Goal: Task Accomplishment & Management: Complete application form

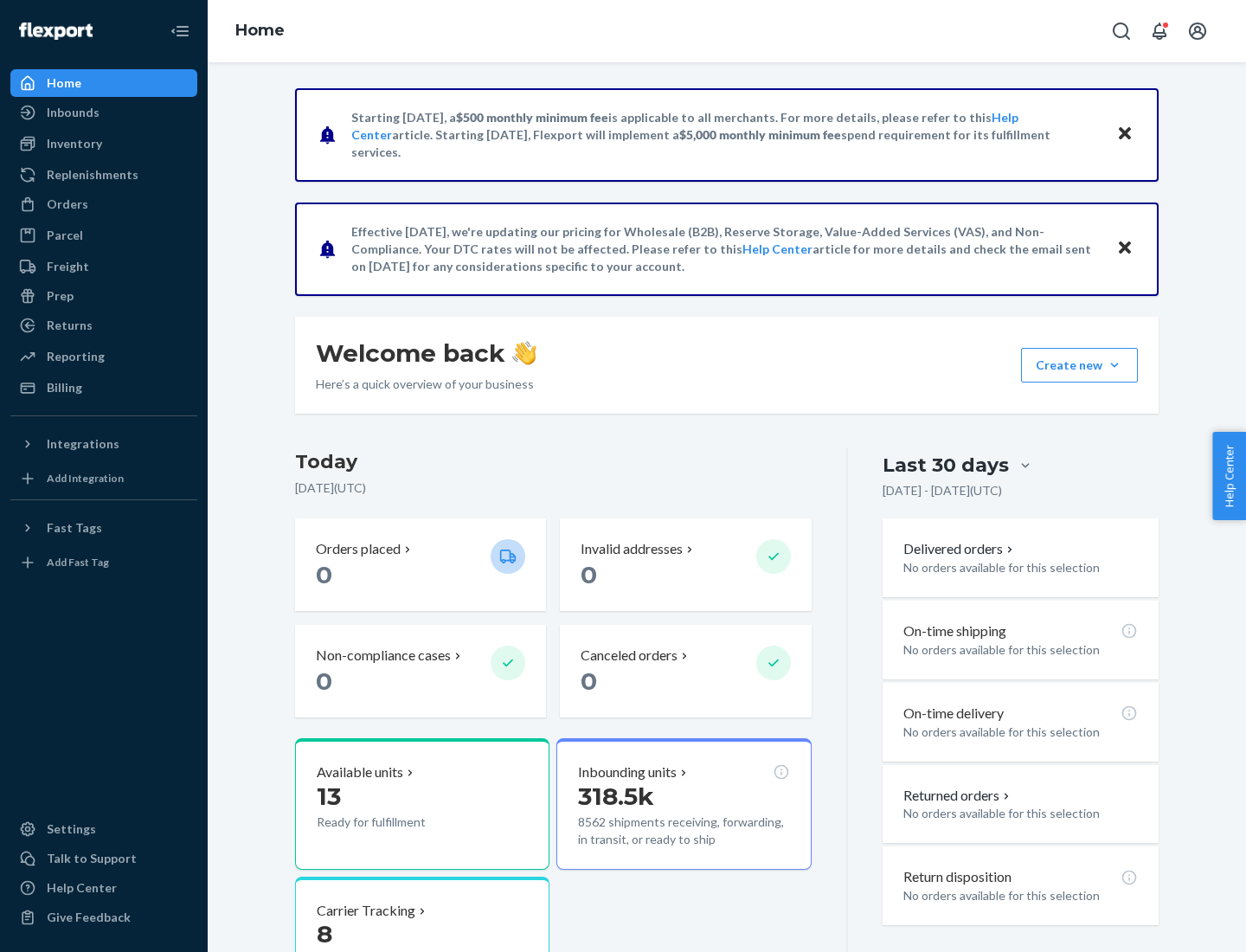
click at [1114, 365] on button "Create new Create new inbound Create new order Create new product" at bounding box center [1079, 365] width 117 height 35
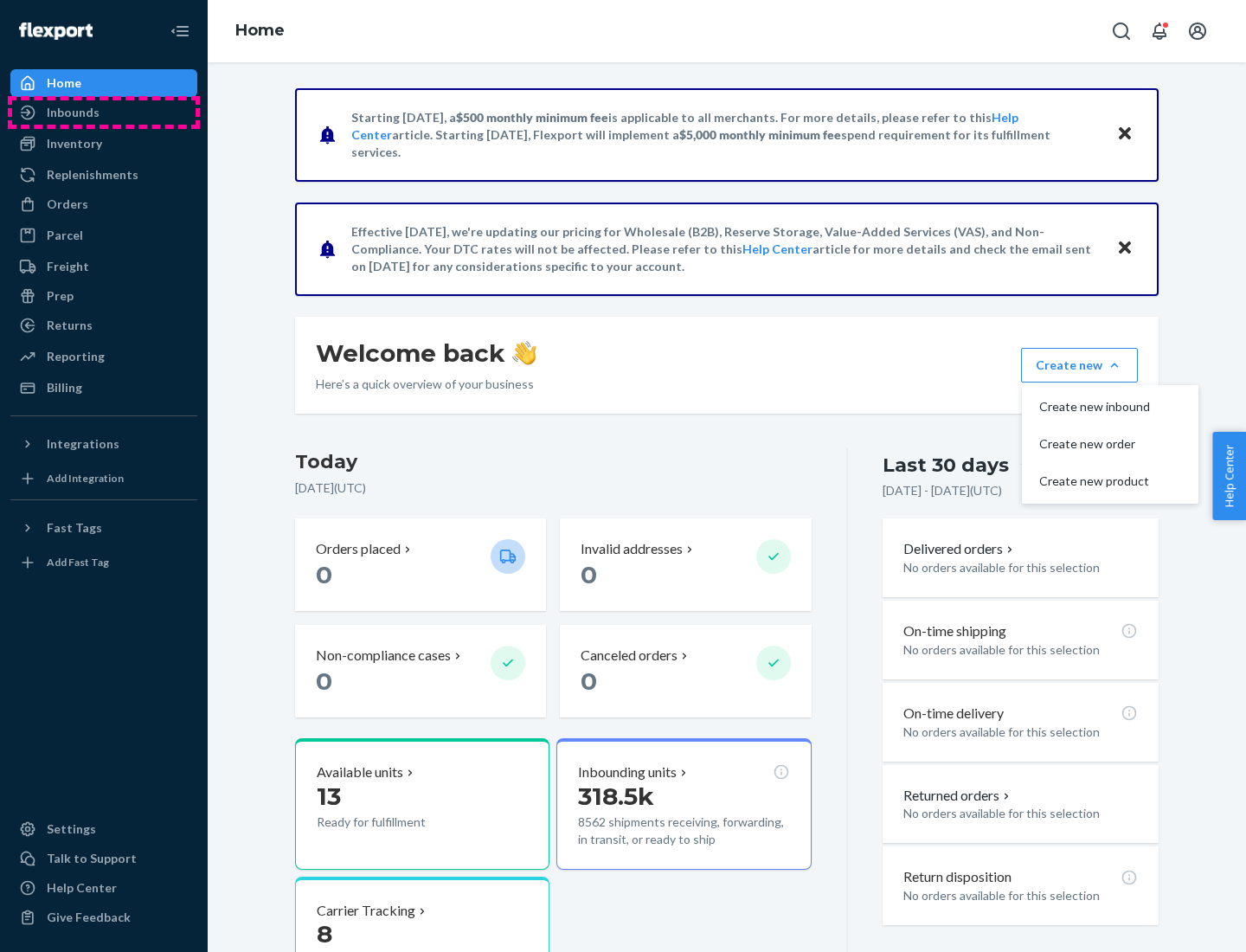
click at [104, 112] on div "Inbounds" at bounding box center [104, 112] width 183 height 24
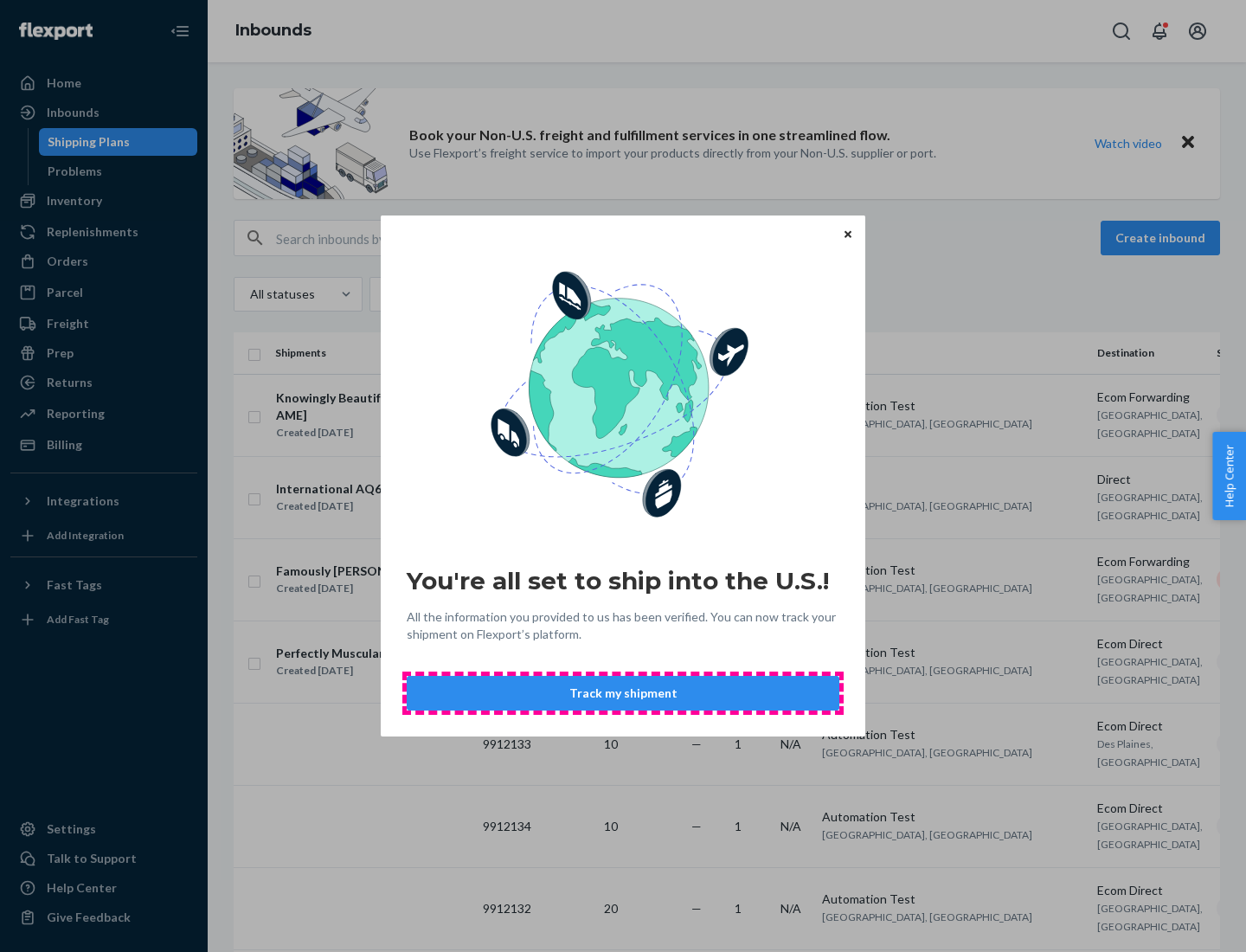
click at [623, 693] on button "Track my shipment" at bounding box center [623, 693] width 432 height 35
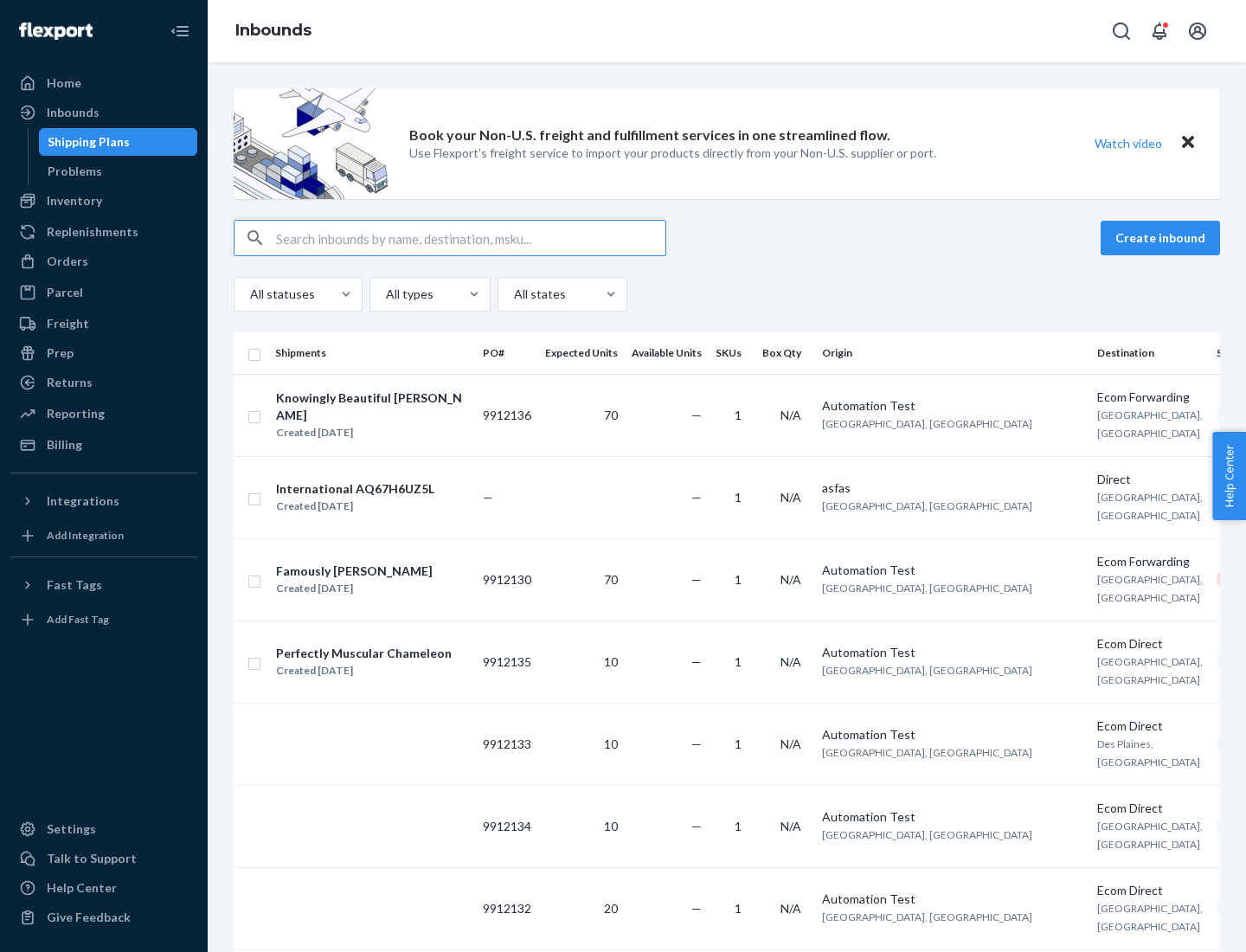
click at [1163, 238] on button "Create inbound" at bounding box center [1160, 238] width 119 height 35
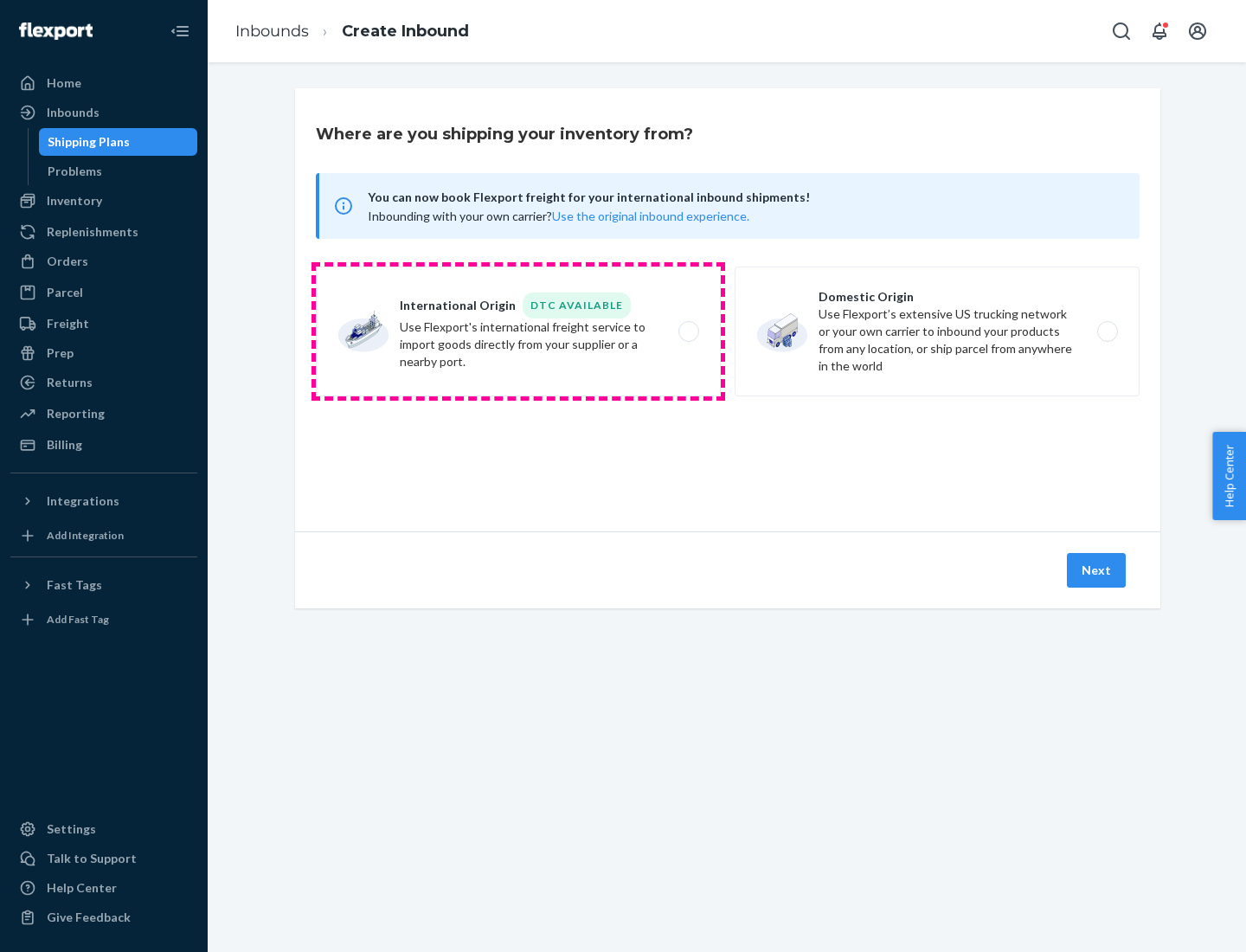
click at [519, 331] on label "International Origin DTC Available Use Flexport's international freight service…" at bounding box center [518, 331] width 405 height 130
click at [688, 331] on input "International Origin DTC Available Use Flexport's international freight service…" at bounding box center [693, 331] width 11 height 11
radio input "true"
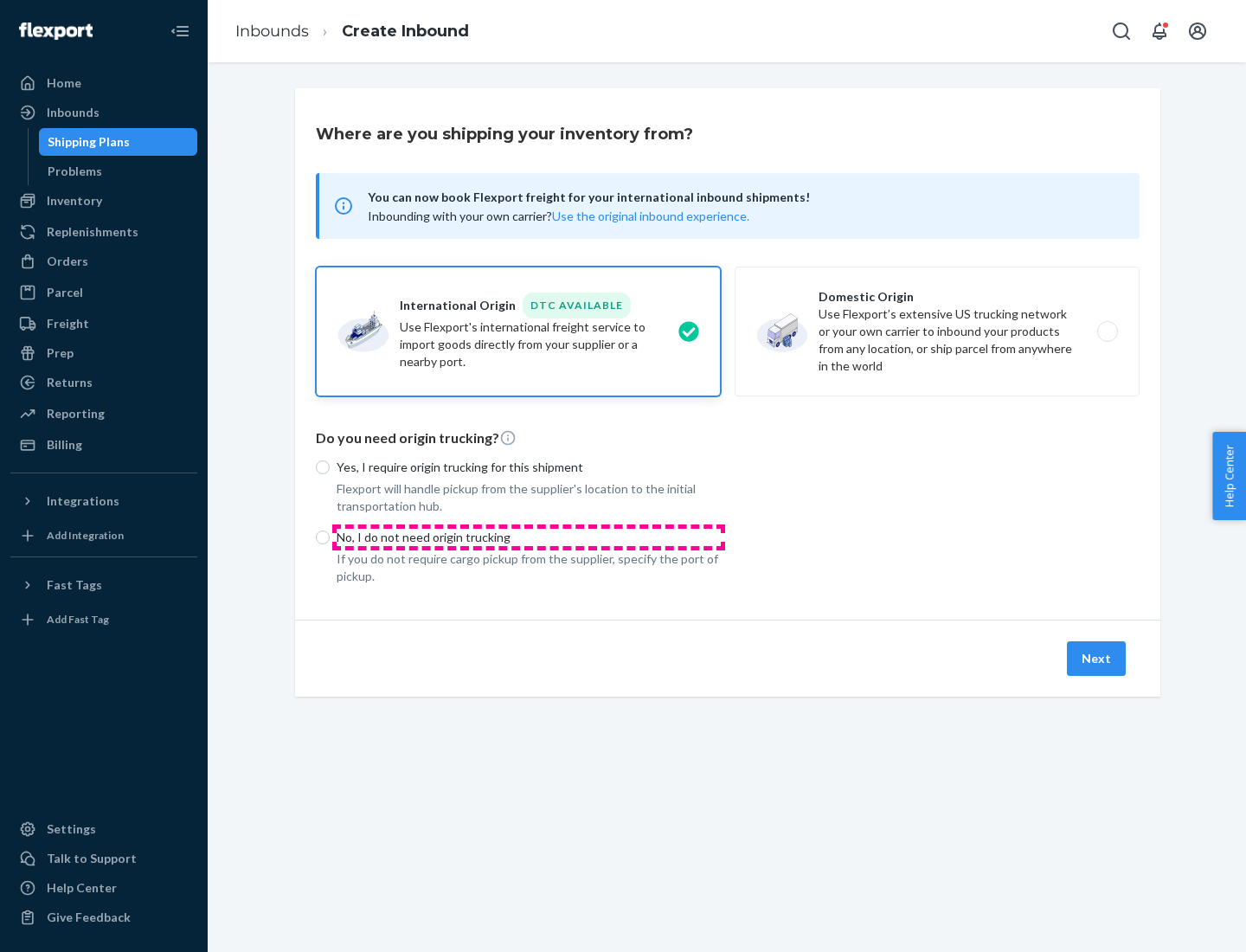
click at [528, 536] on p "No, I do not need origin trucking" at bounding box center [528, 537] width 385 height 17
click at [330, 536] on input "No, I do not need origin trucking" at bounding box center [323, 537] width 14 height 14
radio input "true"
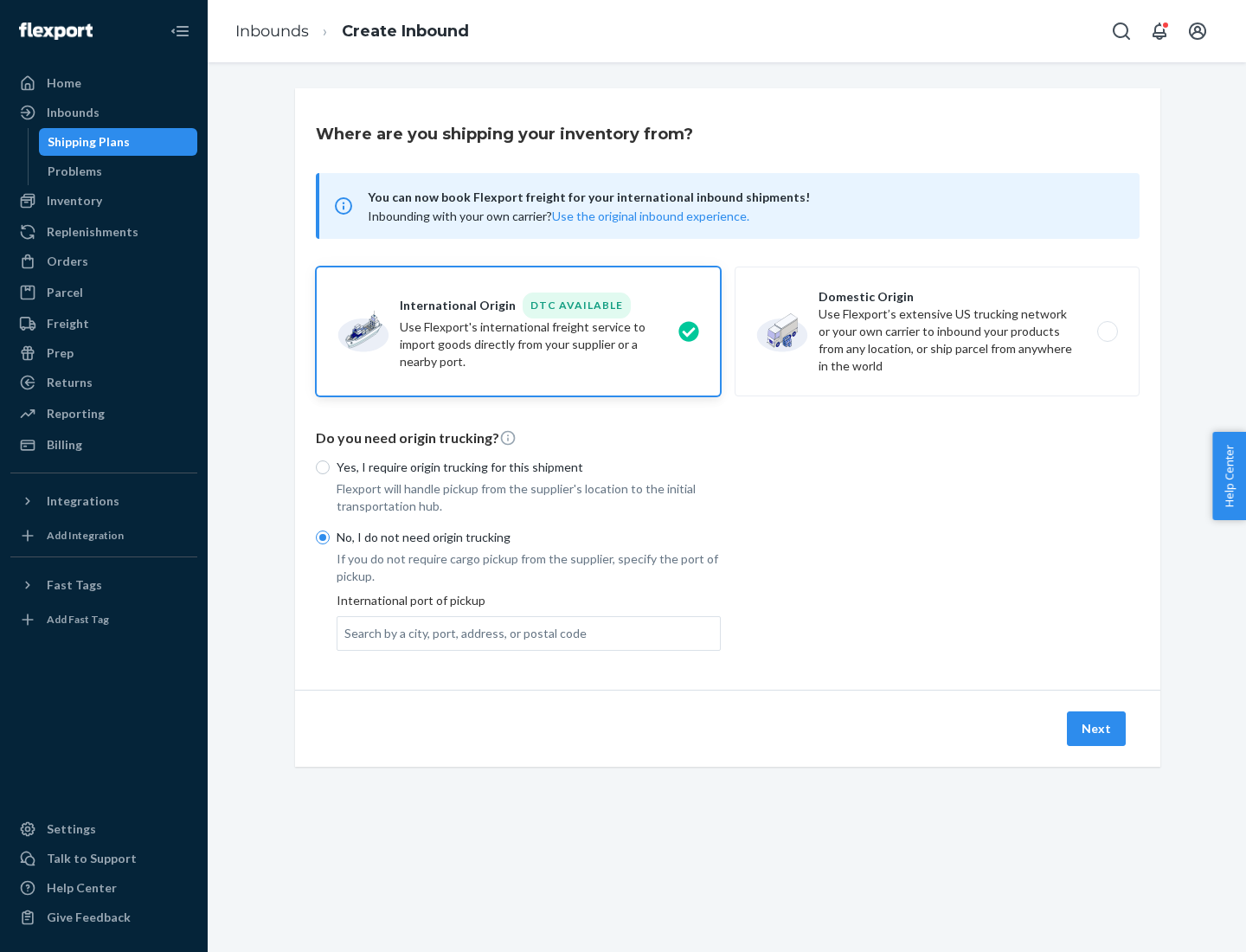
click at [461, 633] on div "Search by a city, port, address, or postal code" at bounding box center [466, 634] width 242 height 17
click at [346, 633] on input "Search by a city, port, address, or postal code" at bounding box center [345, 634] width 2 height 17
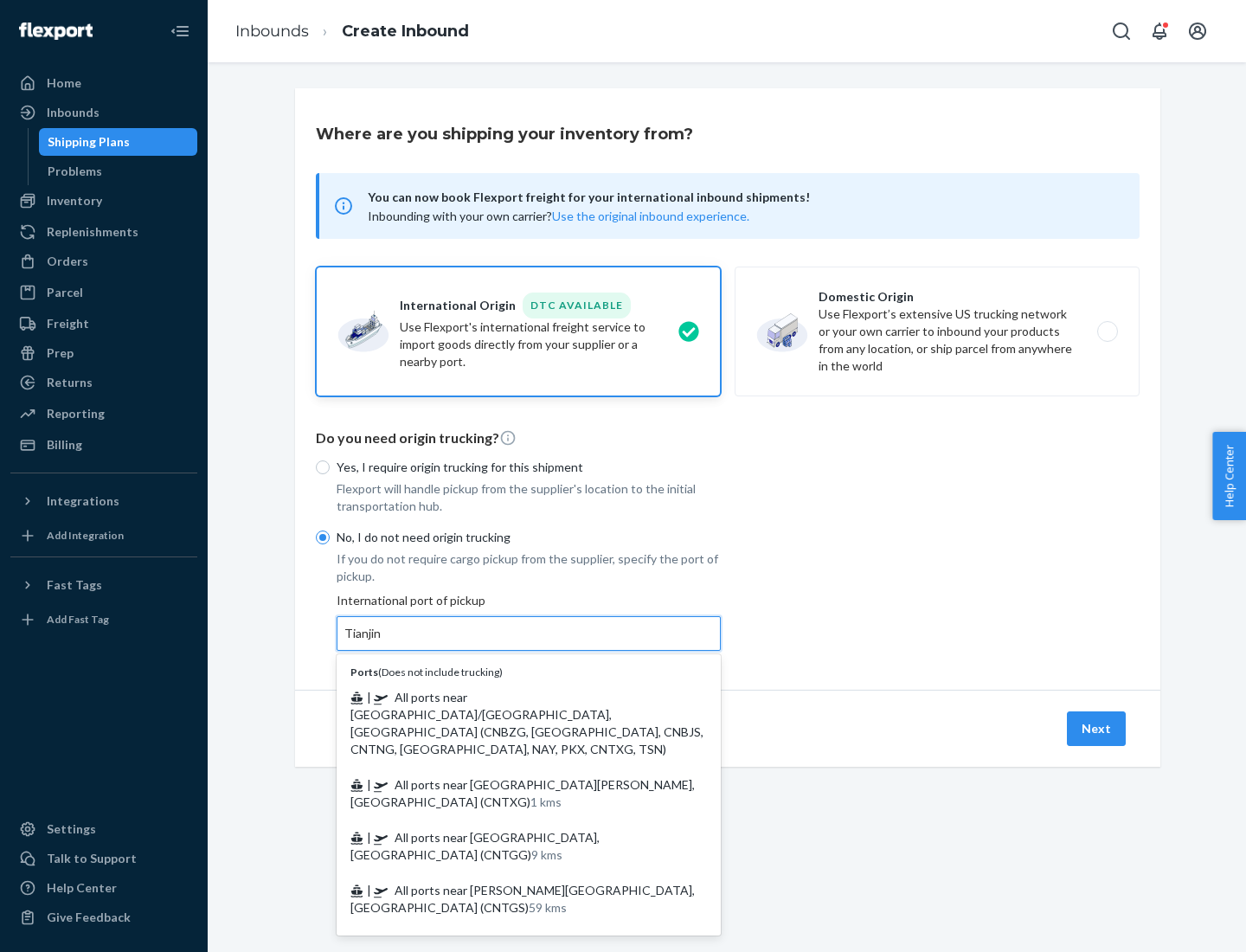
click at [512, 697] on span "| All ports near [GEOGRAPHIC_DATA]/[GEOGRAPHIC_DATA], [GEOGRAPHIC_DATA] (CNBZG,…" at bounding box center [527, 723] width 353 height 66
click at [383, 642] on input "Tianjin" at bounding box center [364, 634] width 38 height 17
type input "All ports near [GEOGRAPHIC_DATA]/[GEOGRAPHIC_DATA], [GEOGRAPHIC_DATA] (CNBZG, […"
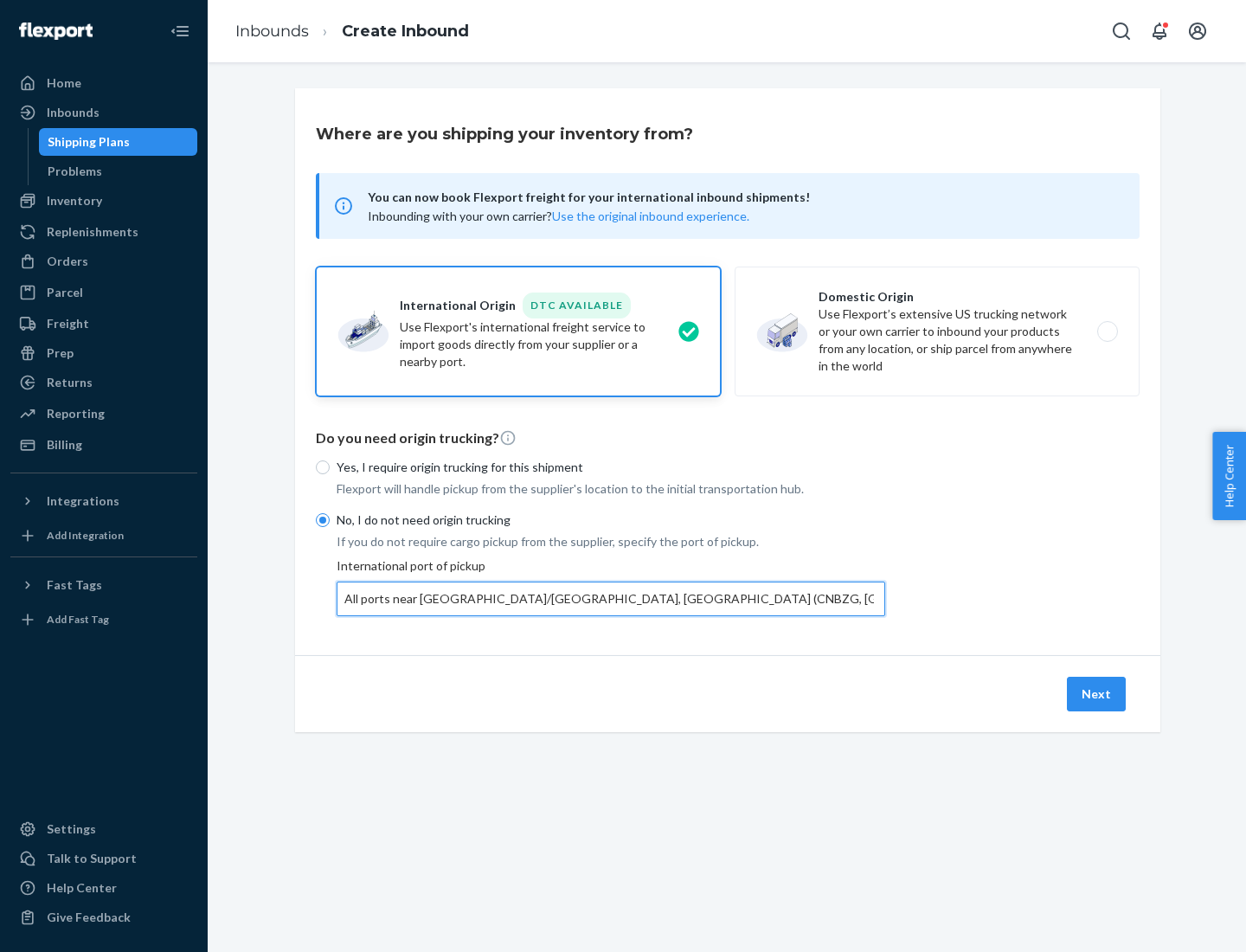
click at [1097, 693] on button "Next" at bounding box center [1096, 694] width 58 height 35
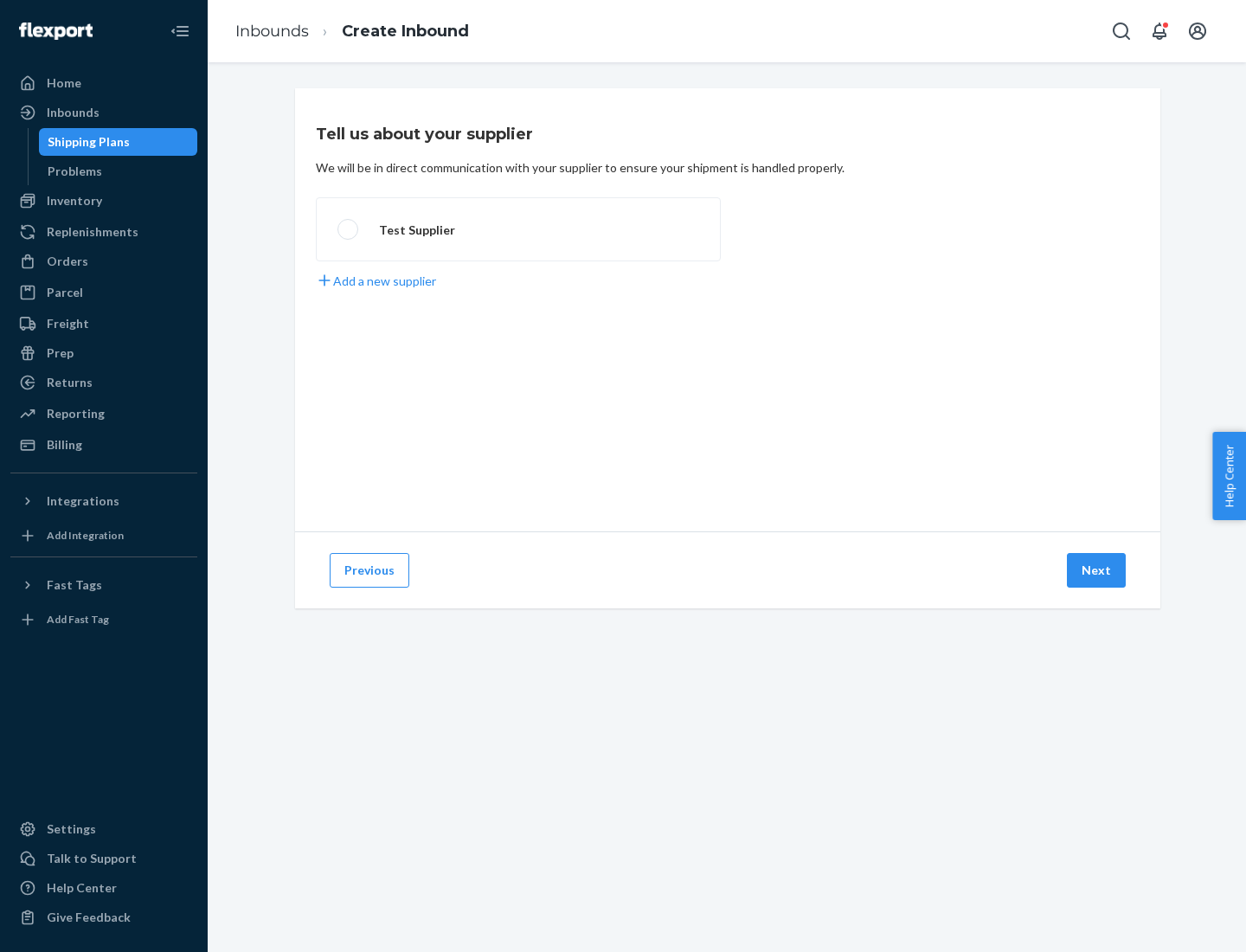
click at [519, 229] on label "Test Supplier" at bounding box center [518, 228] width 405 height 64
click at [349, 229] on input "Test Supplier" at bounding box center [343, 229] width 11 height 11
radio input "true"
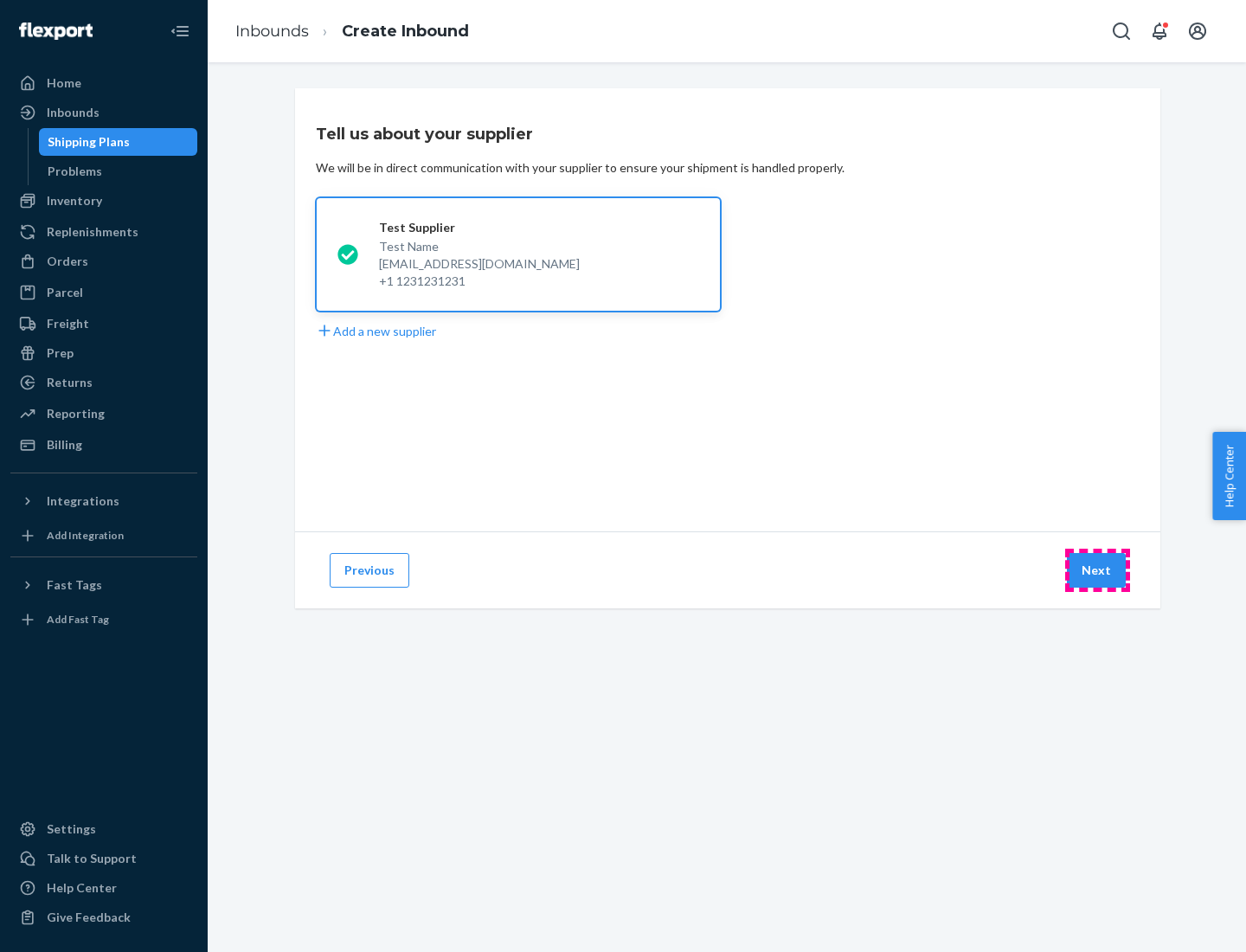
click at [1097, 570] on button "Next" at bounding box center [1096, 570] width 58 height 35
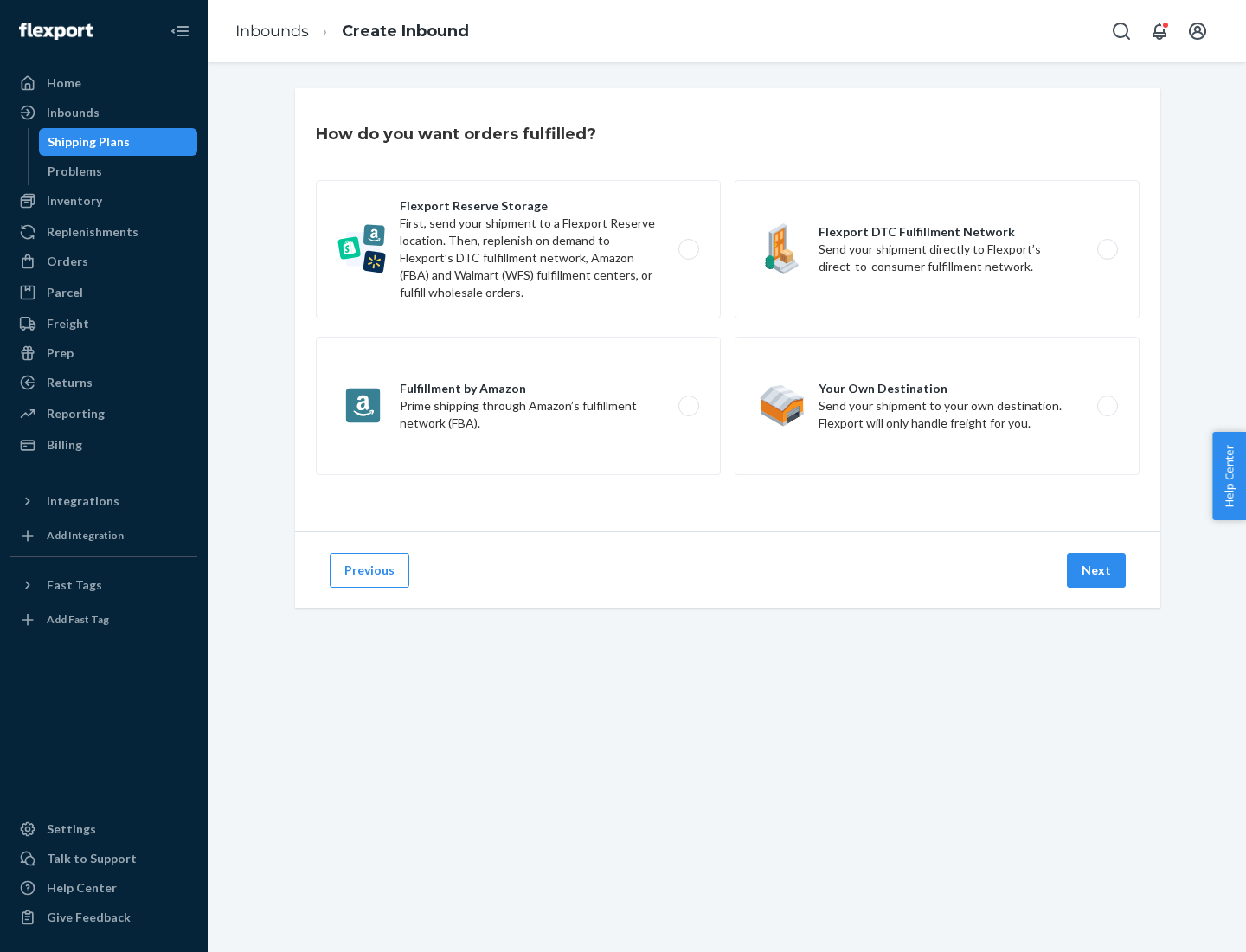
click at [519, 249] on label "Flexport Reserve Storage First, send your shipment to a Flexport Reserve locati…" at bounding box center [518, 248] width 405 height 139
click at [688, 249] on input "Flexport Reserve Storage First, send your shipment to a Flexport Reserve locati…" at bounding box center [693, 249] width 11 height 11
radio input "true"
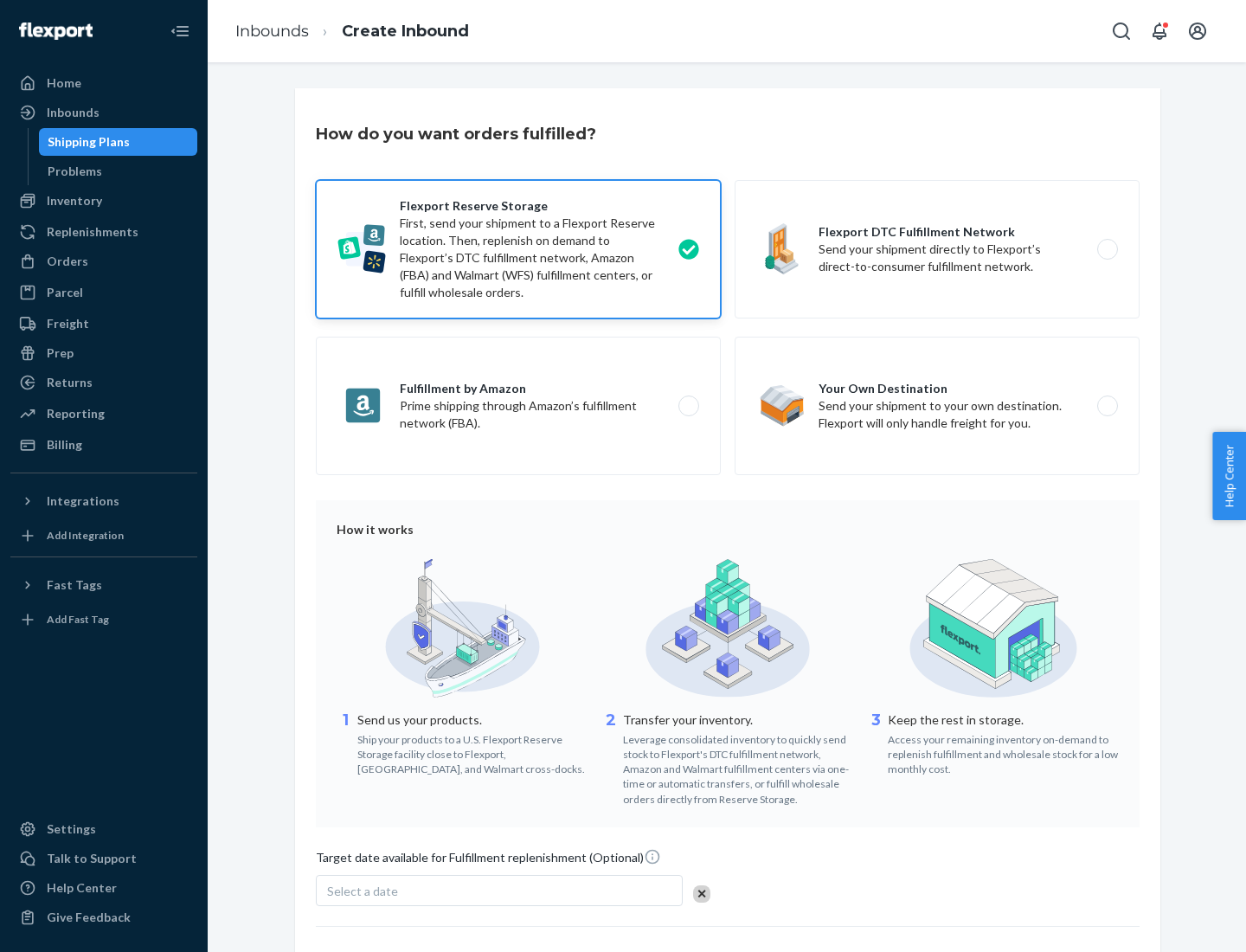
scroll to position [142, 0]
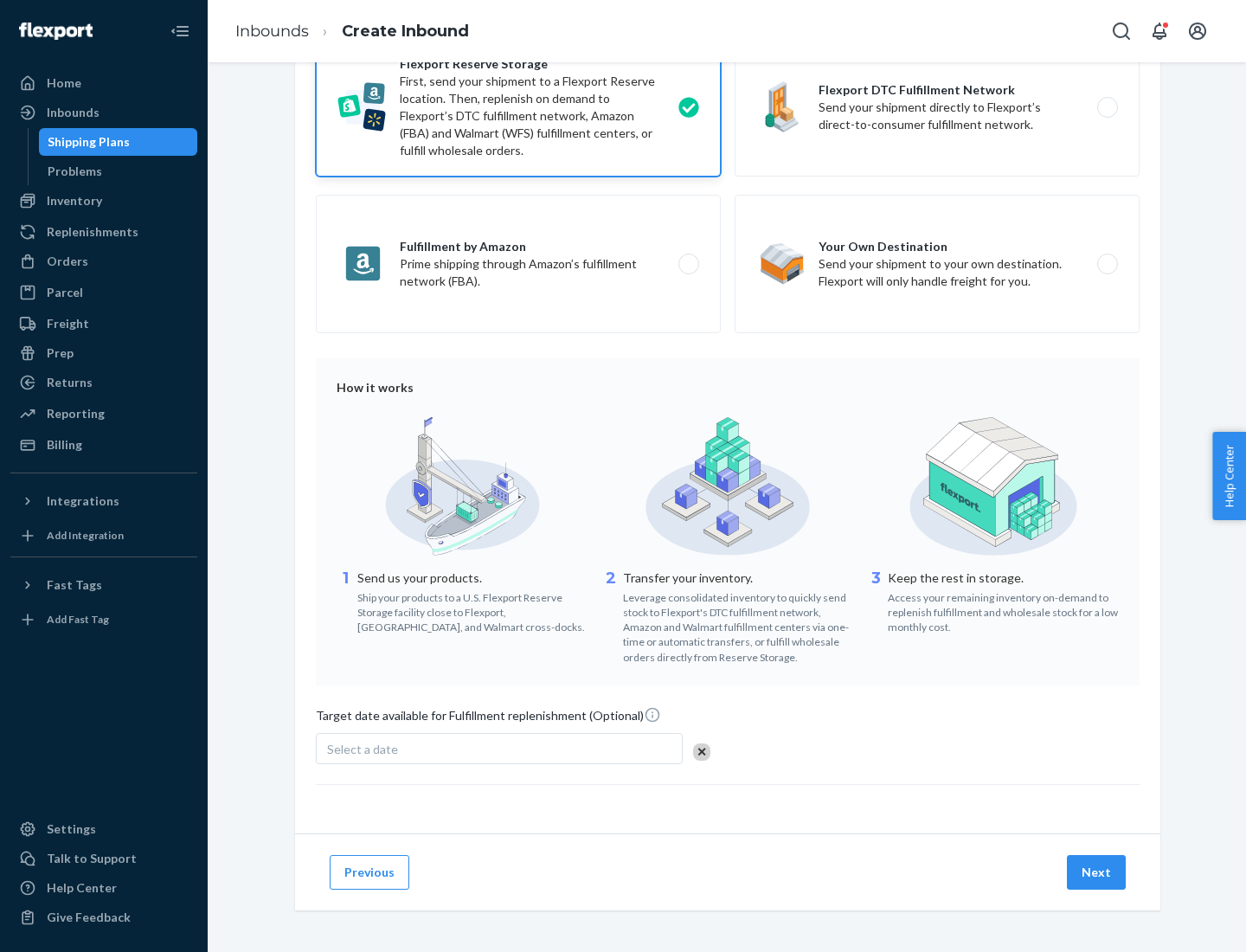
click at [1097, 871] on button "Next" at bounding box center [1096, 873] width 58 height 35
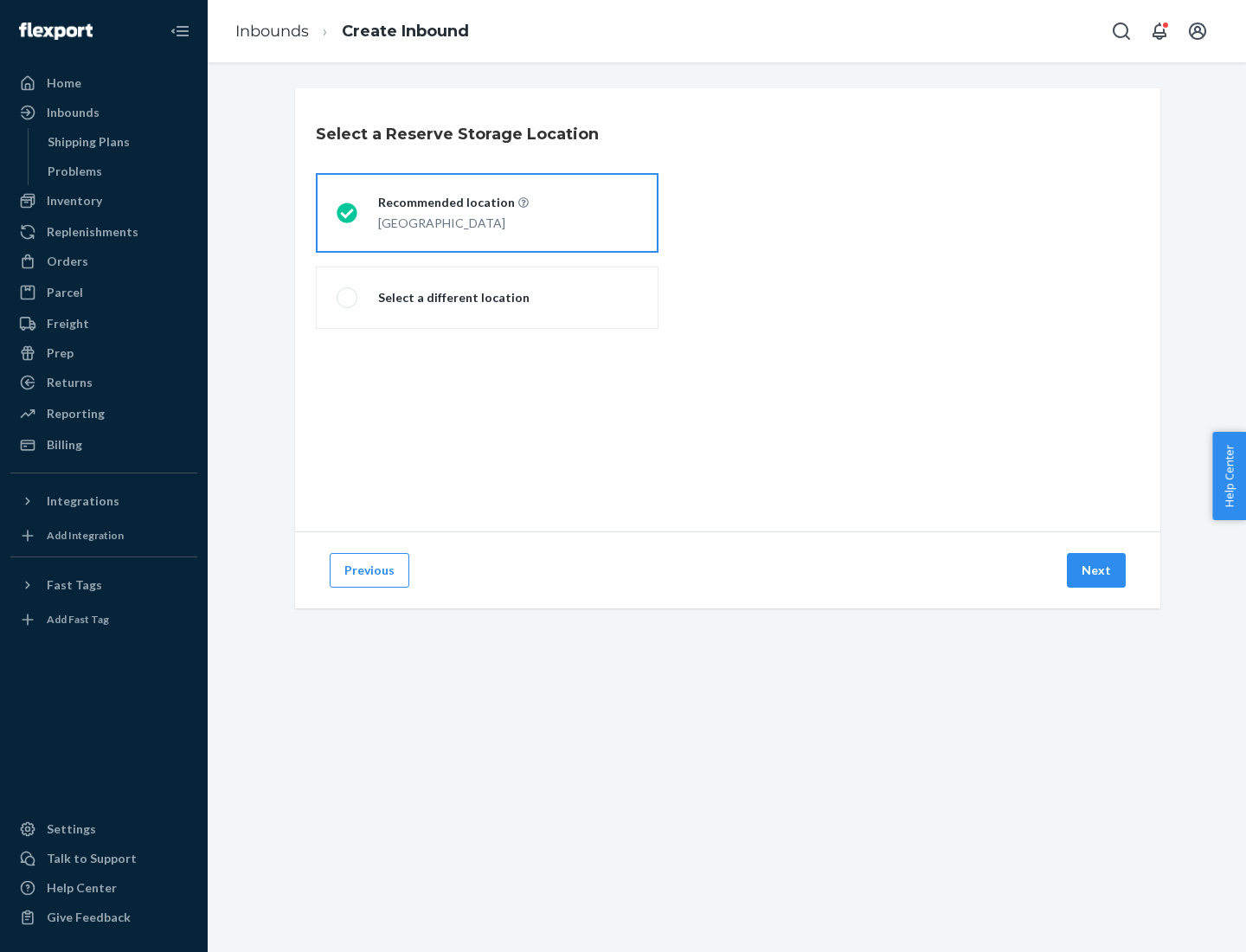
click at [487, 213] on div "[GEOGRAPHIC_DATA]" at bounding box center [453, 221] width 151 height 21
click at [348, 213] on input "Recommended location [GEOGRAPHIC_DATA]" at bounding box center [342, 213] width 11 height 11
click at [1097, 570] on button "Next" at bounding box center [1096, 570] width 58 height 35
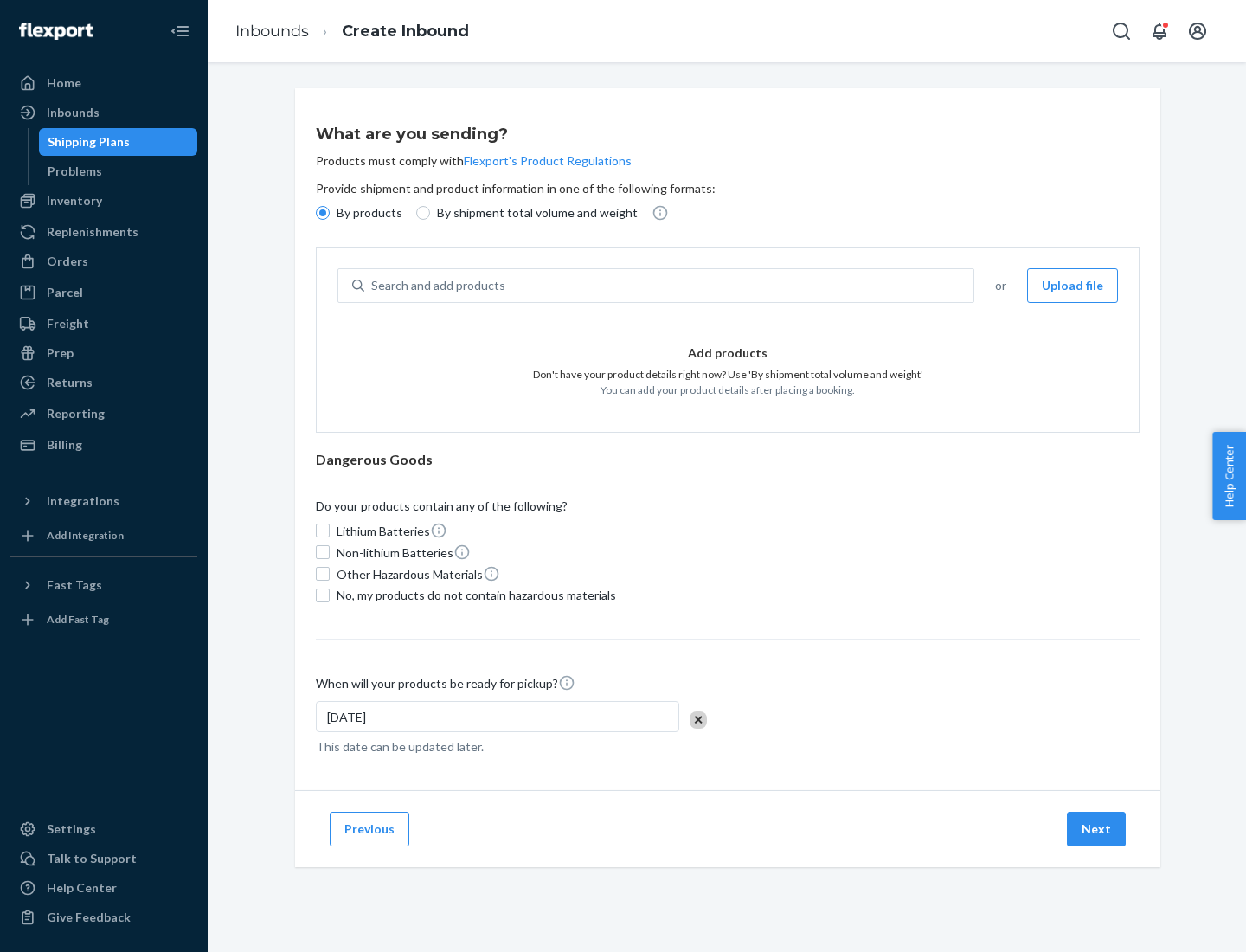
click at [670, 286] on div "Search and add products" at bounding box center [669, 286] width 609 height 31
click at [373, 286] on input "Search and add products" at bounding box center [372, 286] width 2 height 17
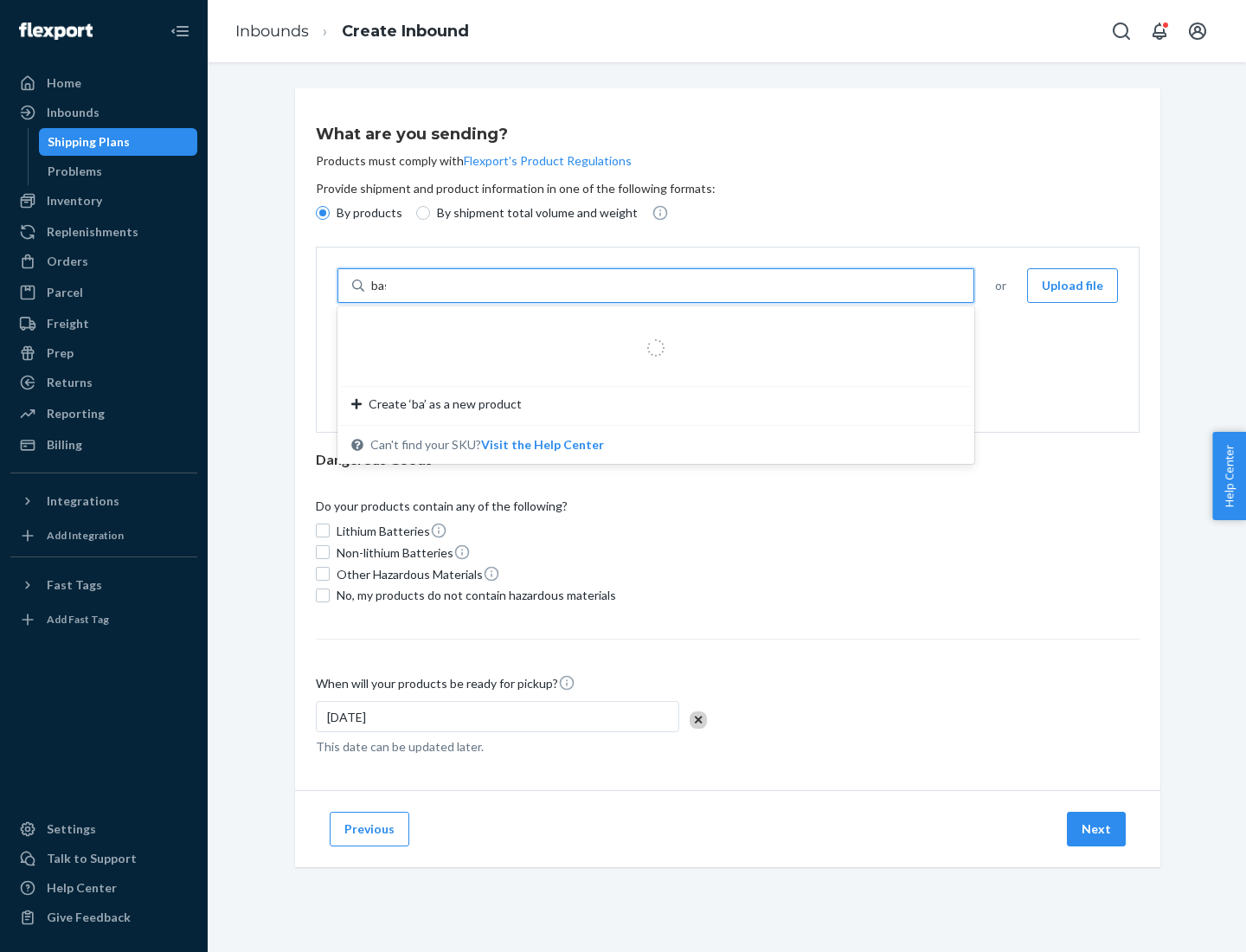
type input "basic"
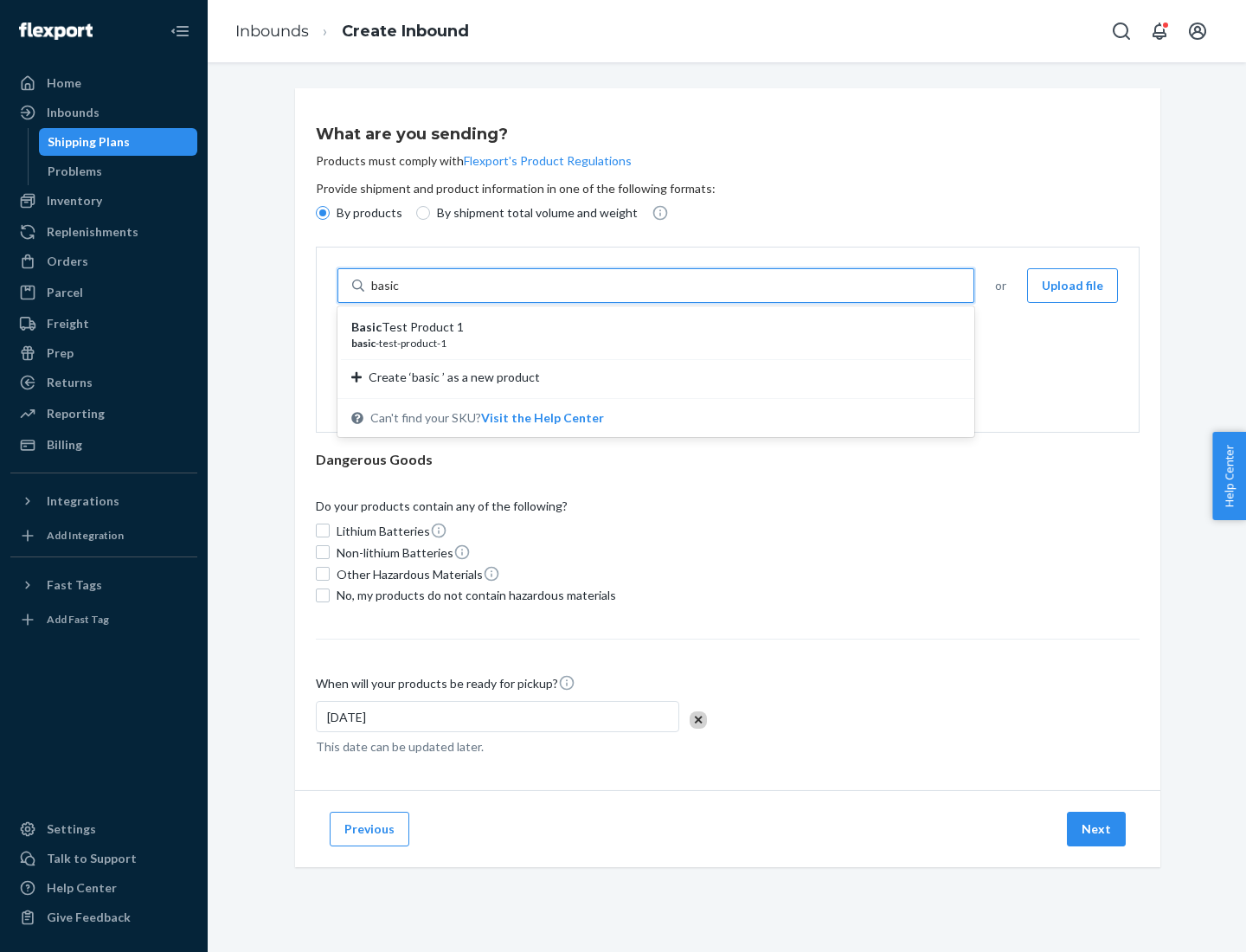
click at [650, 327] on div "Basic Test Product 1" at bounding box center [649, 327] width 596 height 17
click at [403, 294] on input "basic" at bounding box center [387, 286] width 31 height 17
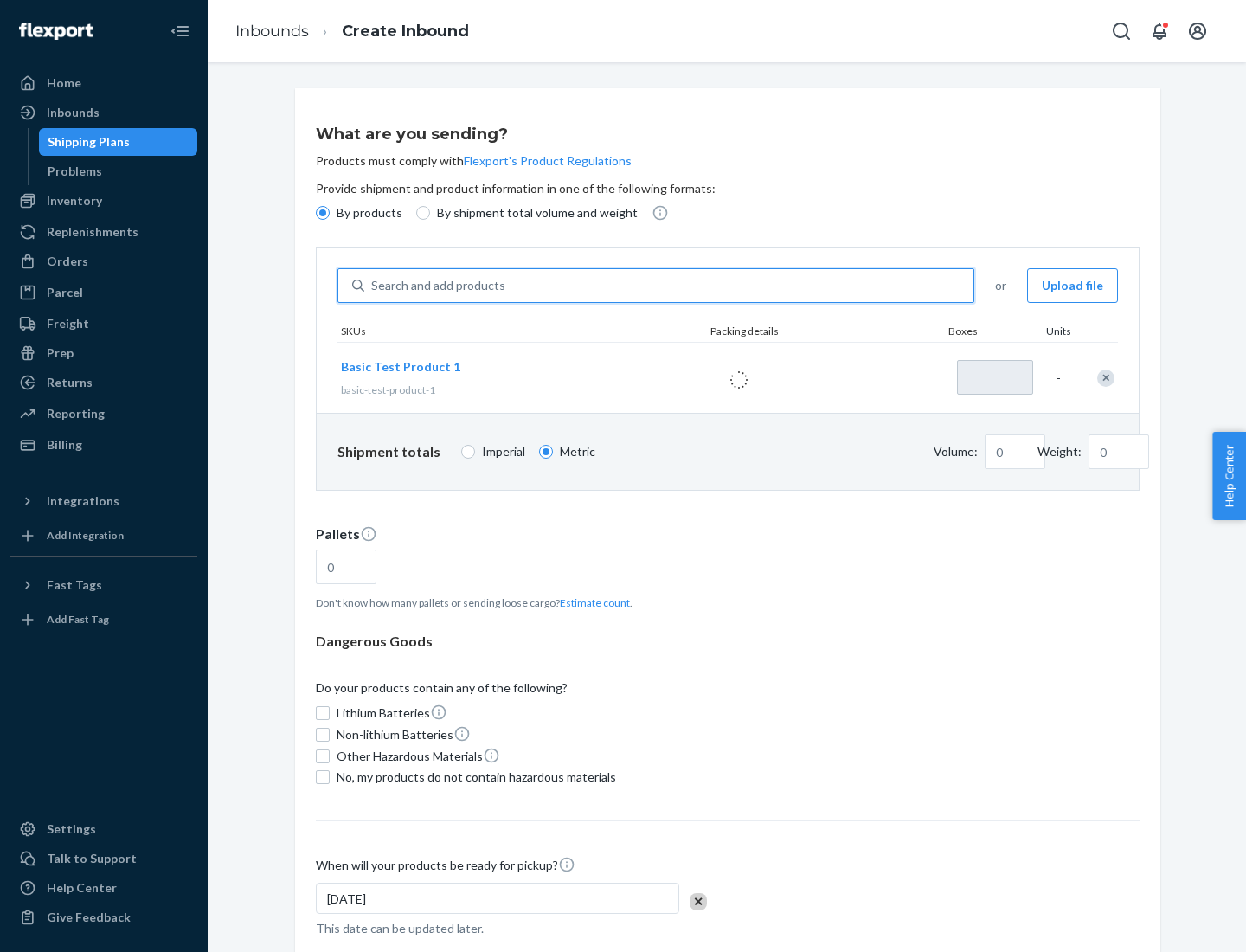
type input "1"
type input "1.09"
type input "3.27"
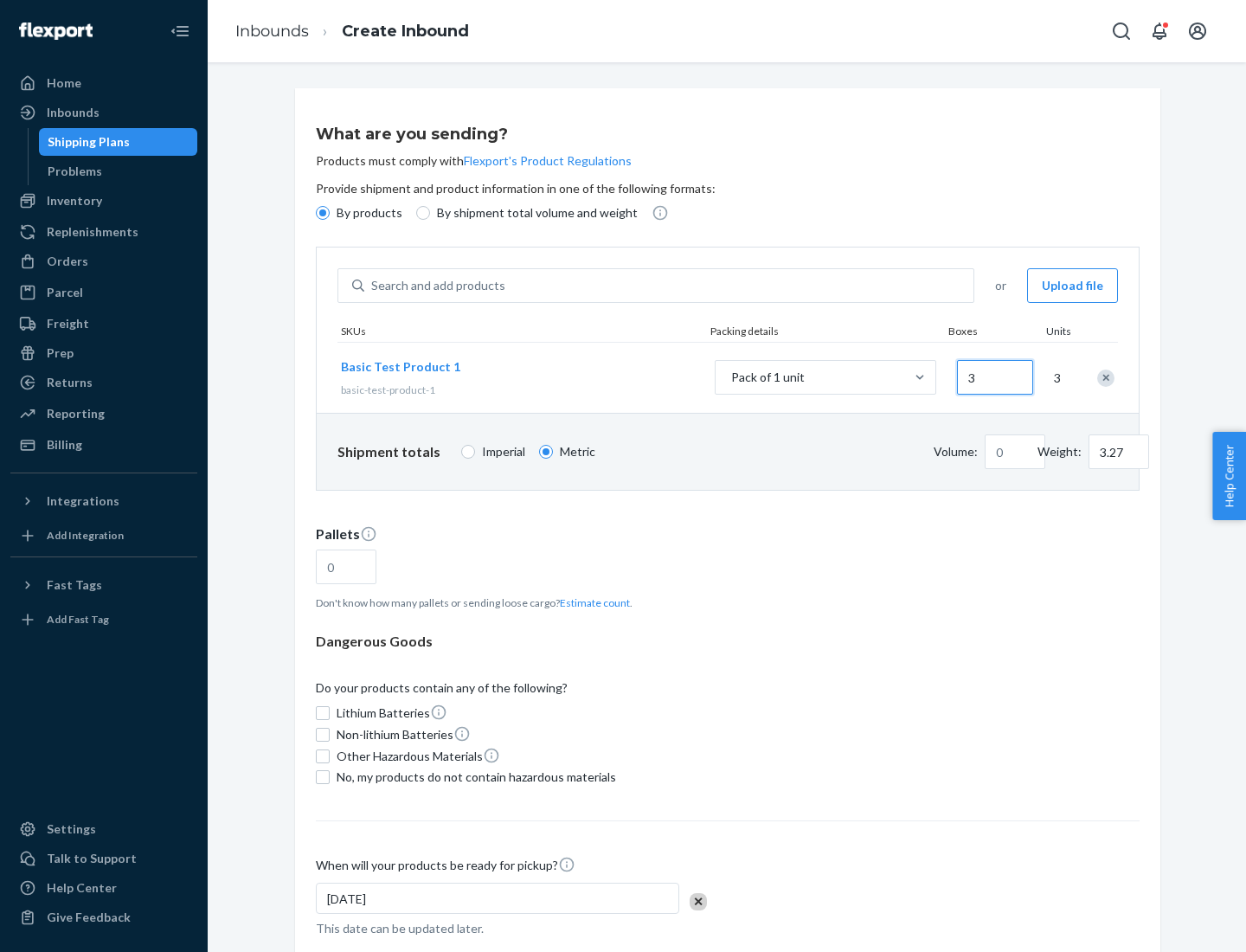
type input "30"
type input "0.01"
type input "32.66"
type input "300"
type input "0.07"
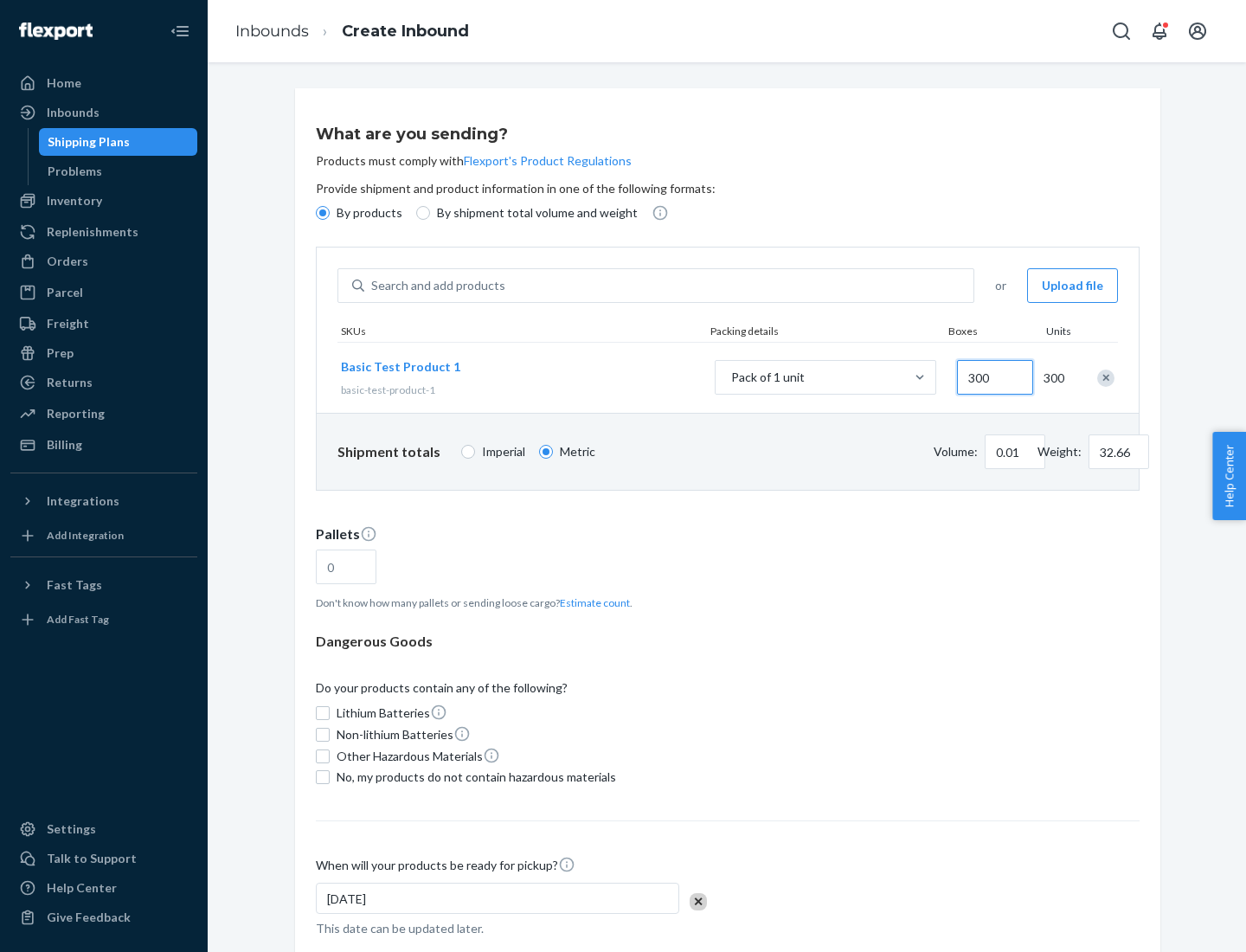
type input "326.59"
type input "3000"
type input "0.68"
type input "3265.86"
type input "1.09"
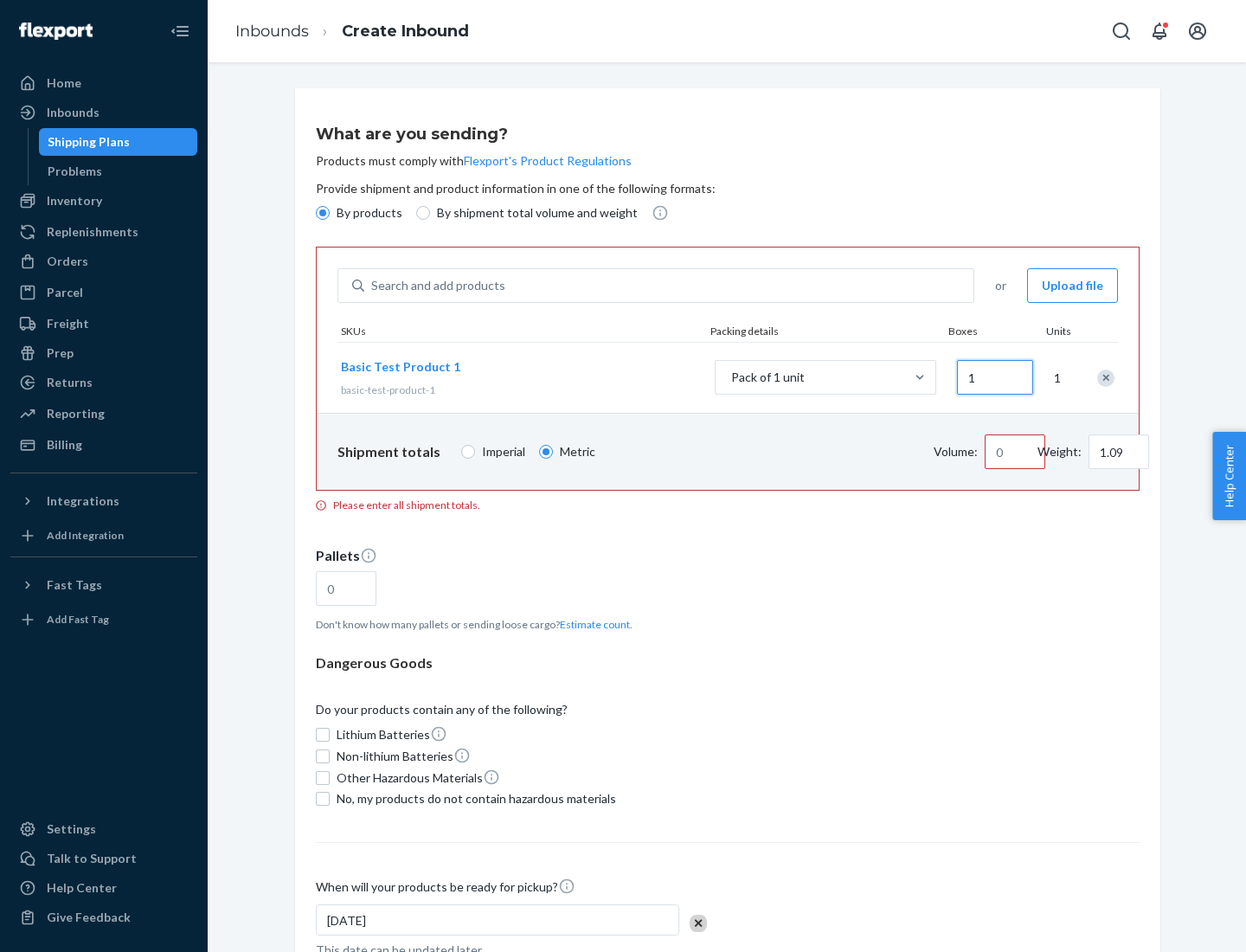
type input "10"
type input "10.89"
type input "100"
type input "0.02"
type input "108.86"
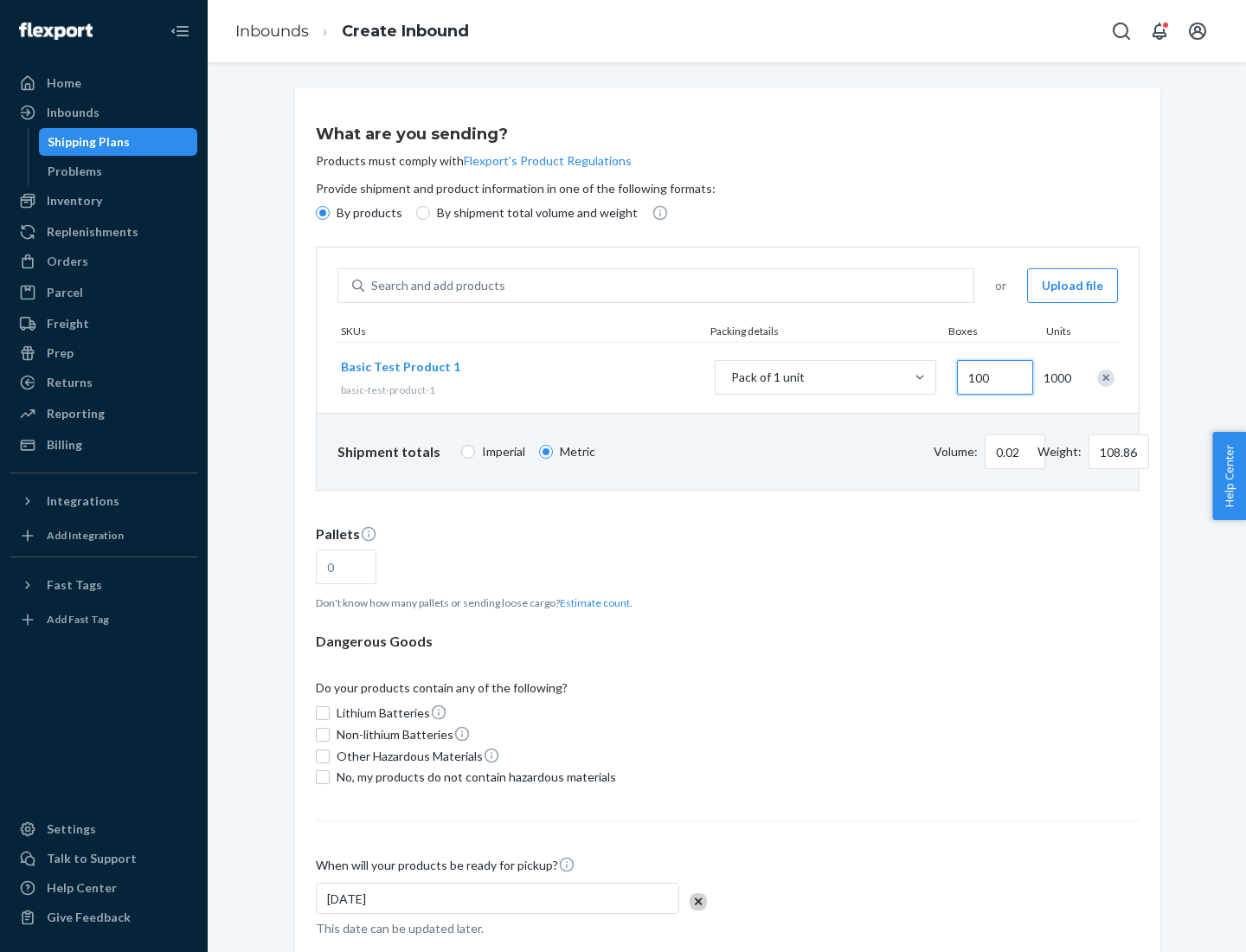
type input "0.23"
type input "1088.62"
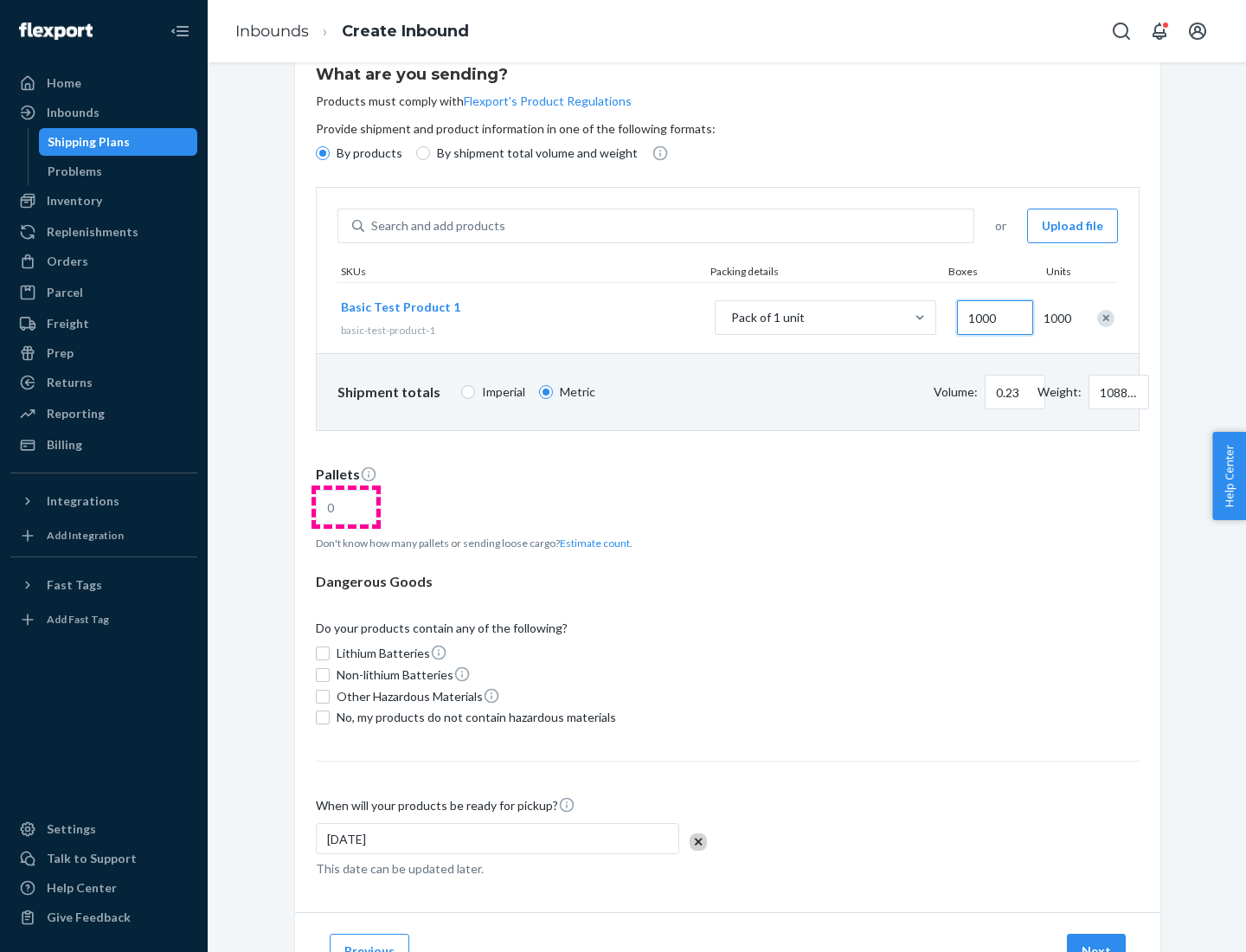
type input "1000"
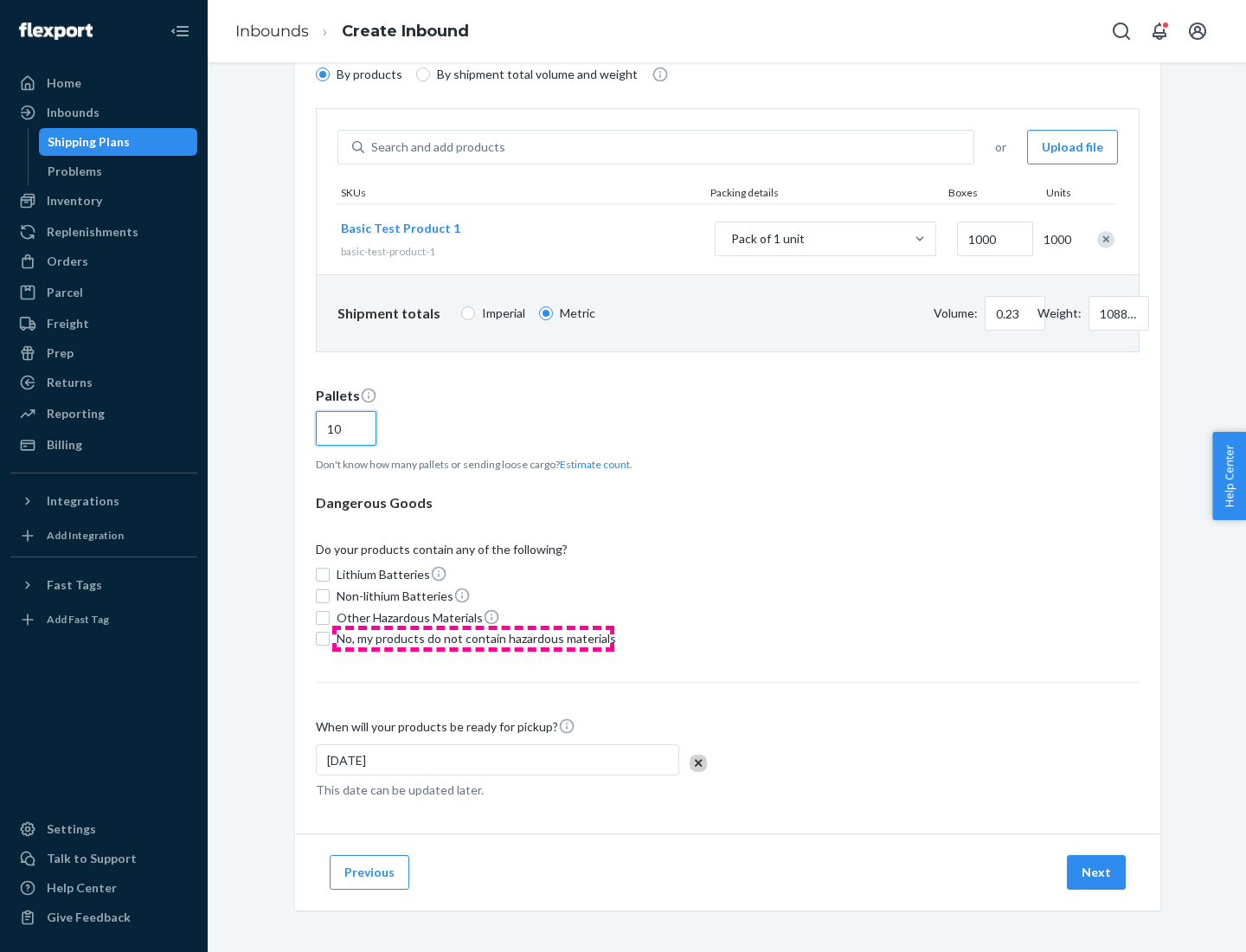
type input "10"
click at [473, 638] on span "No, my products do not contain hazardous materials" at bounding box center [476, 639] width 280 height 17
click at [330, 638] on input "No, my products do not contain hazardous materials" at bounding box center [323, 639] width 14 height 14
checkbox input "true"
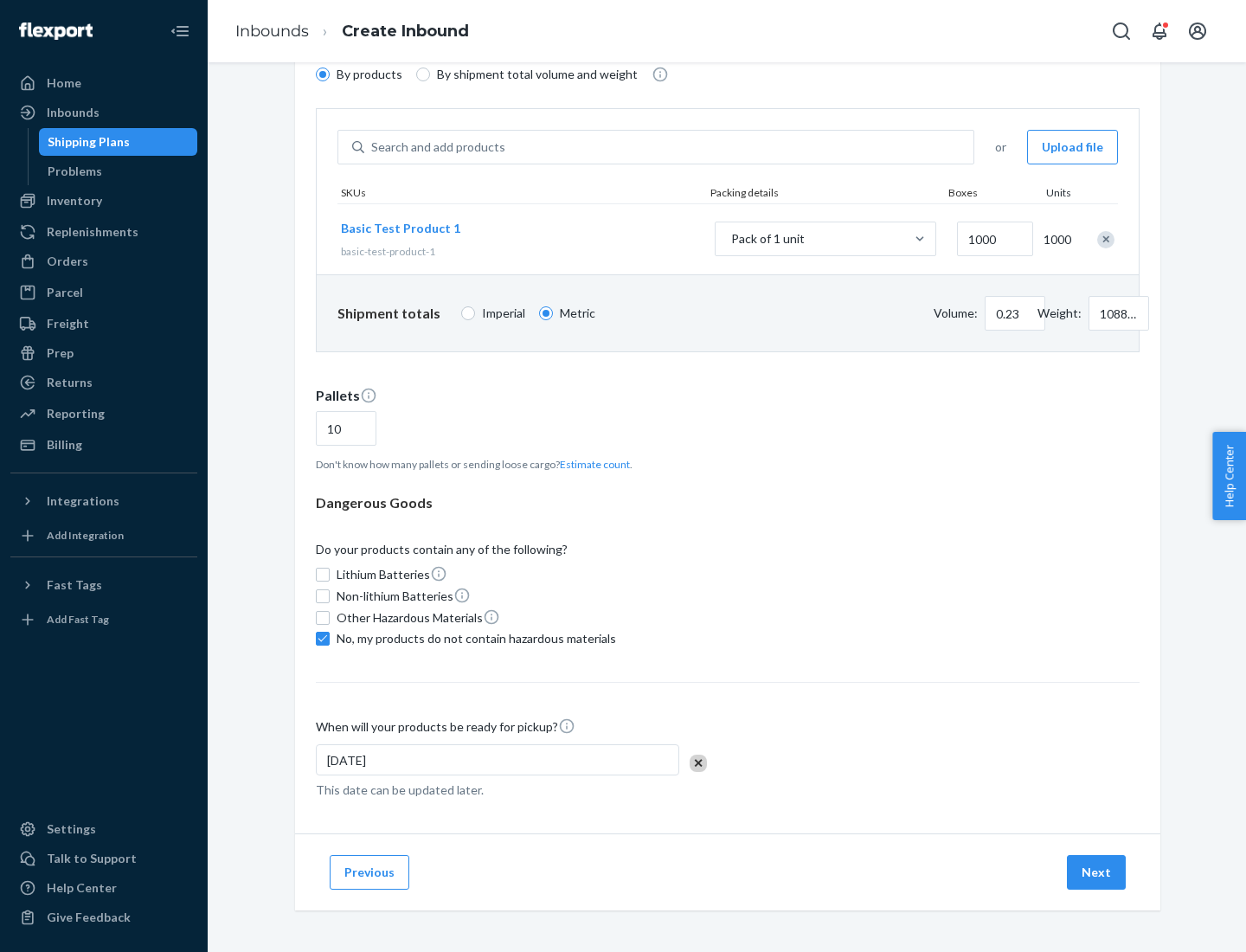
click at [1097, 872] on button "Next" at bounding box center [1096, 873] width 58 height 35
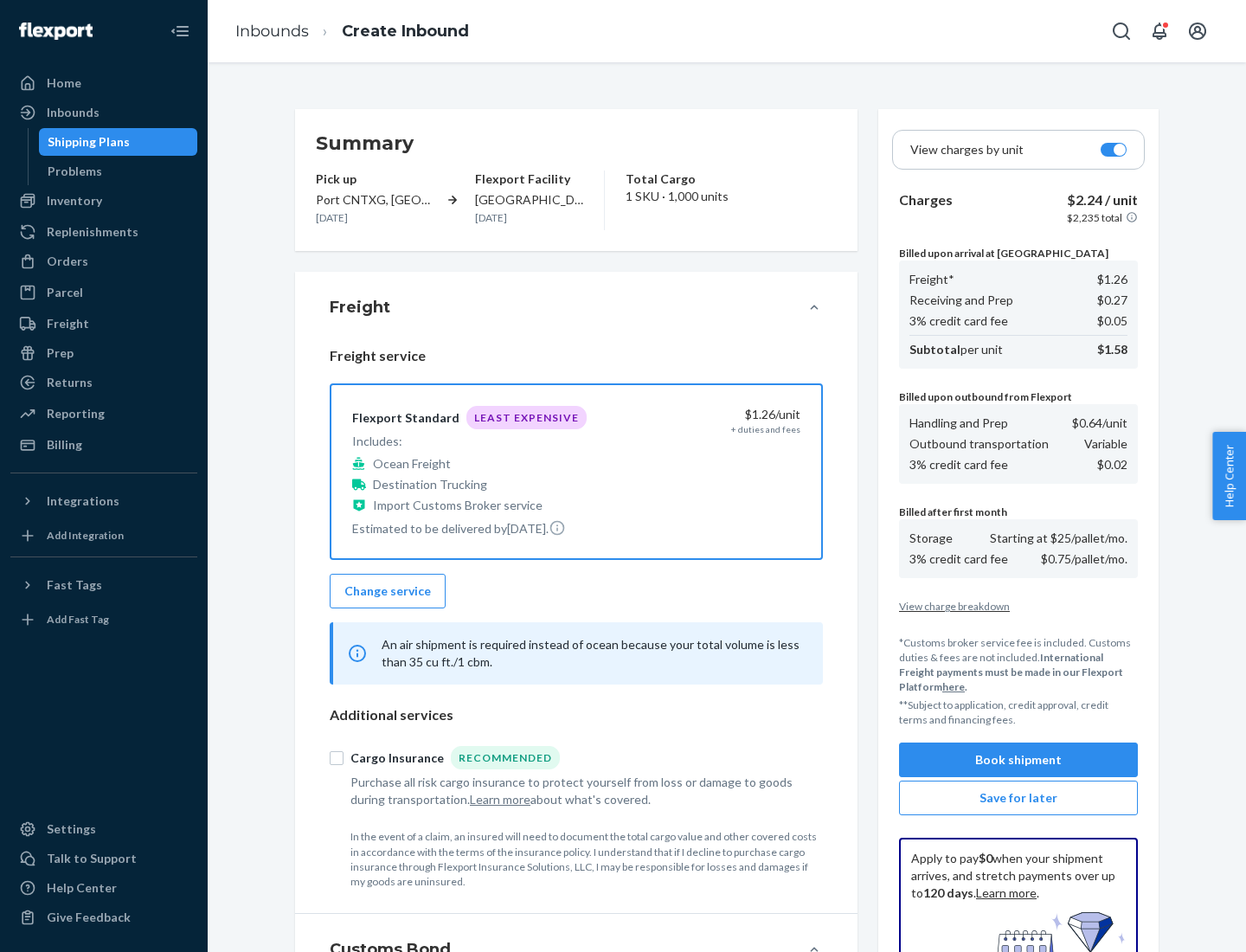
scroll to position [253, 0]
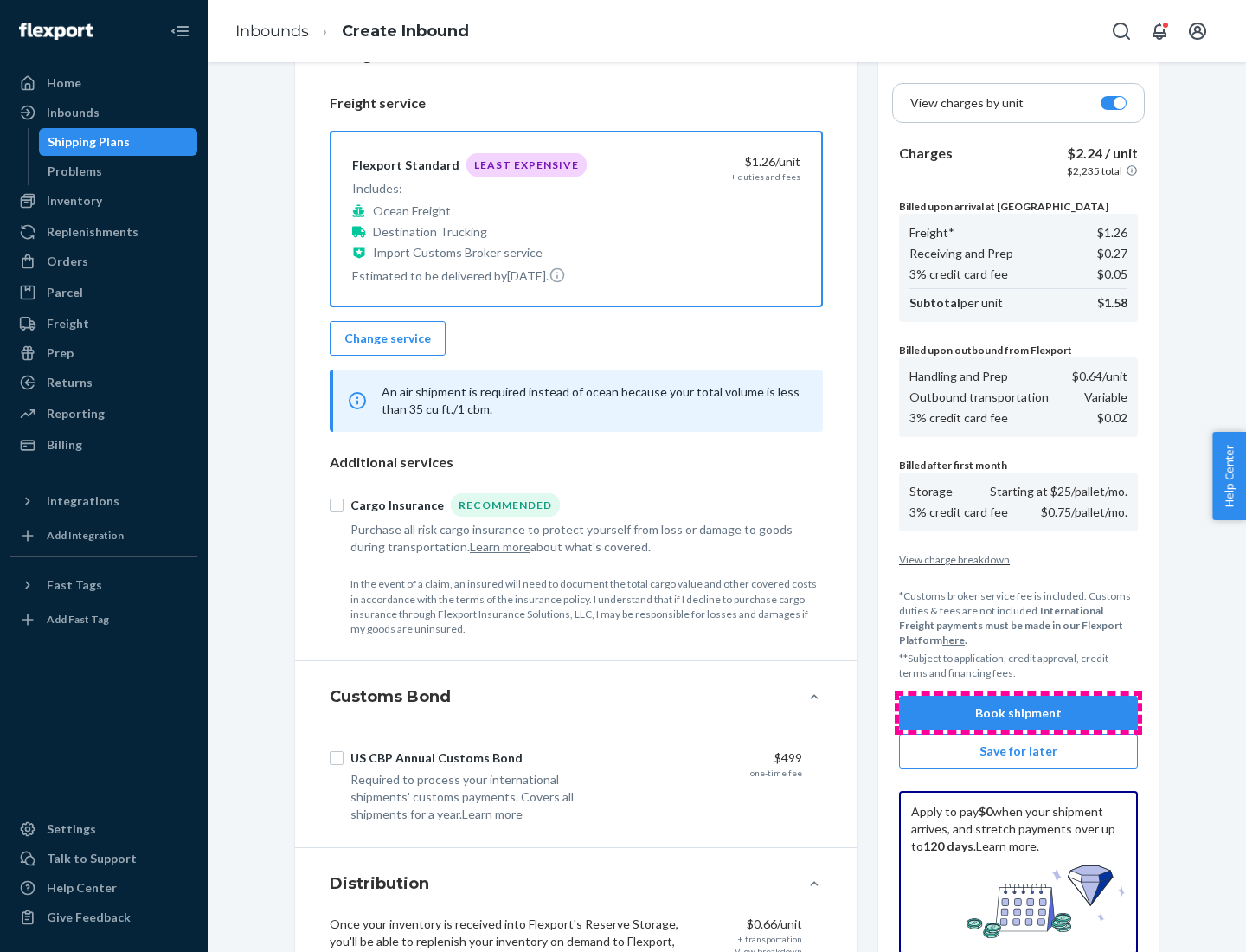
click at [1018, 713] on button "Book shipment" at bounding box center [1018, 713] width 239 height 35
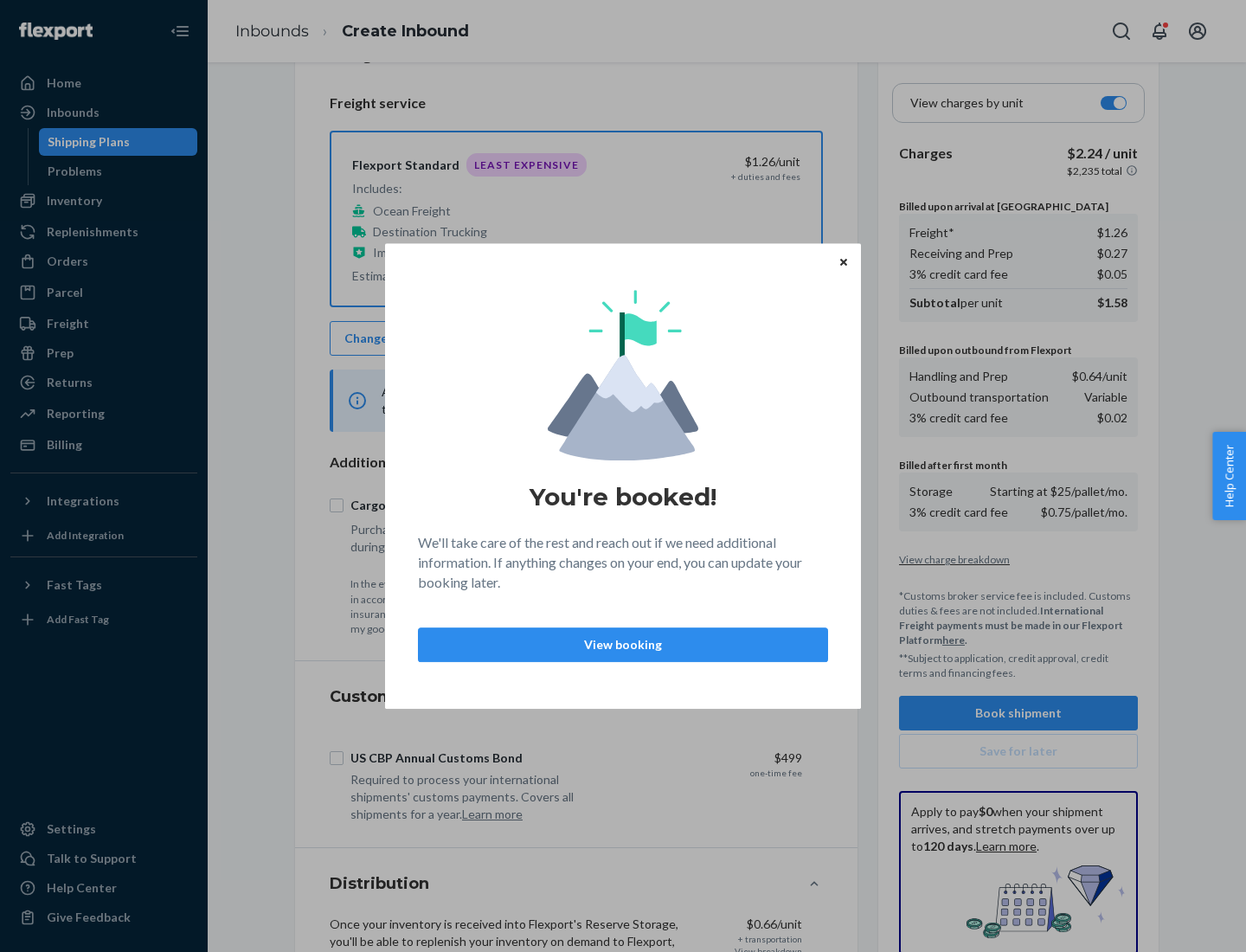
click at [623, 643] on p "View booking" at bounding box center [623, 644] width 381 height 17
